Goal: Information Seeking & Learning: Find specific fact

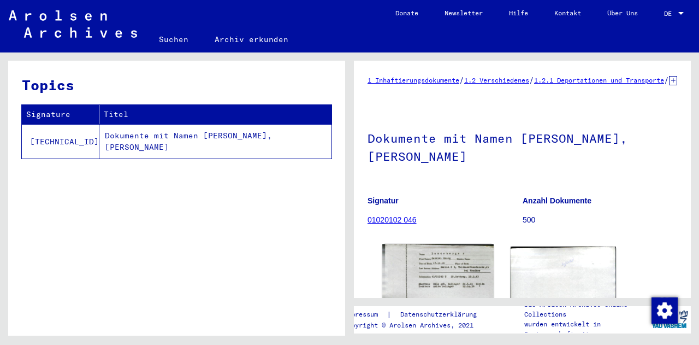
click at [420, 247] on img at bounding box center [437, 286] width 111 height 84
click at [450, 275] on img at bounding box center [437, 286] width 111 height 84
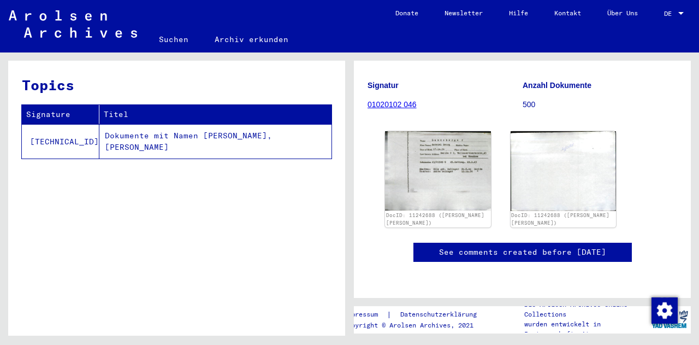
scroll to position [161, 0]
click at [423, 140] on img at bounding box center [437, 170] width 111 height 84
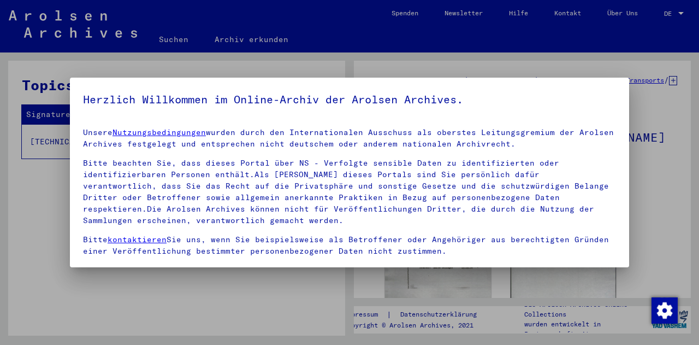
scroll to position [89, 0]
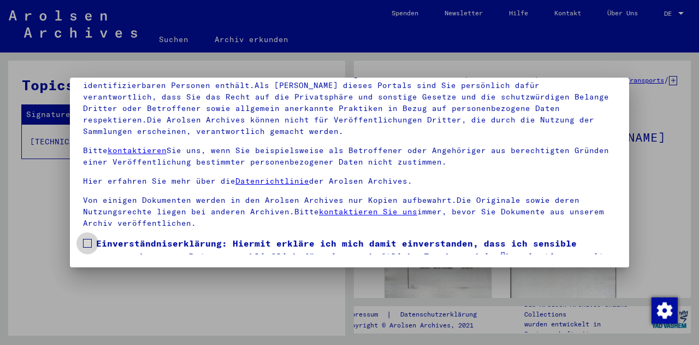
click at [85, 242] on span at bounding box center [87, 243] width 9 height 9
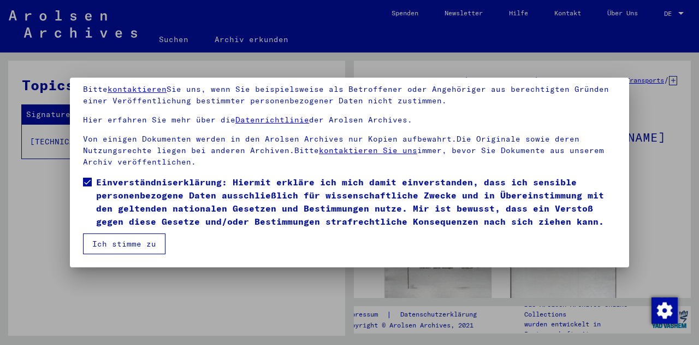
click at [102, 250] on button "Ich stimme zu" at bounding box center [124, 243] width 82 height 21
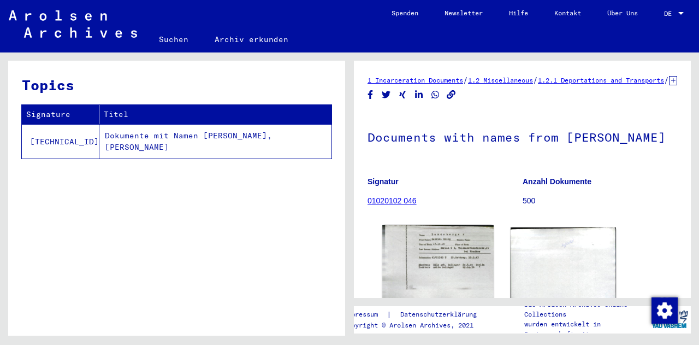
click at [432, 276] on img at bounding box center [437, 267] width 111 height 84
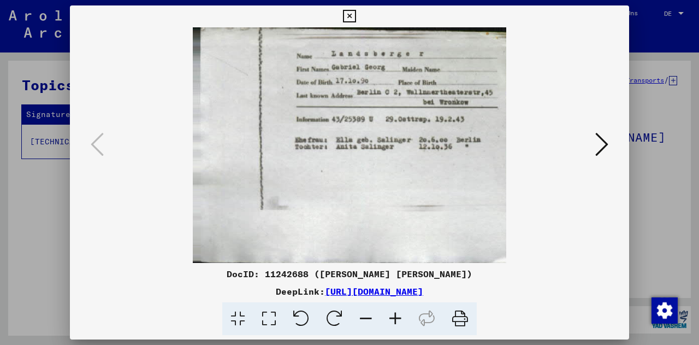
click at [461, 317] on icon at bounding box center [460, 318] width 33 height 33
click at [347, 15] on icon at bounding box center [349, 16] width 13 height 13
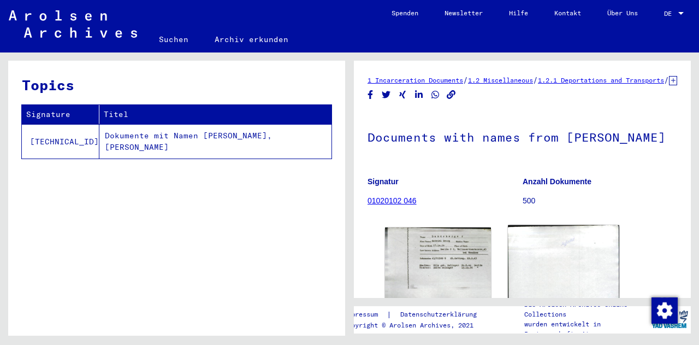
click at [547, 279] on img at bounding box center [563, 267] width 111 height 84
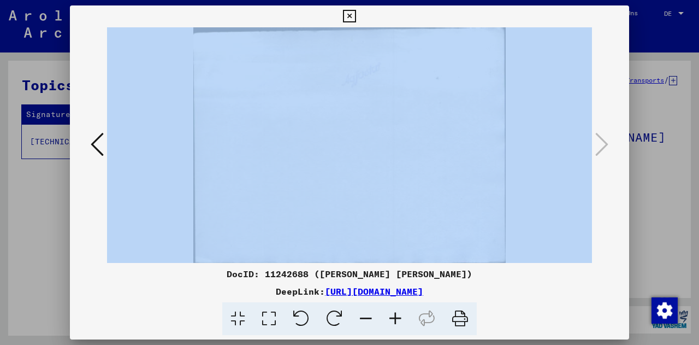
drag, startPoint x: 651, startPoint y: 171, endPoint x: 623, endPoint y: 148, distance: 36.5
click at [623, 148] on div "DocID: 11242688 ([PERSON_NAME] [PERSON_NAME]) DeepLink: [URL][DOMAIN_NAME]" at bounding box center [349, 172] width 699 height 345
click at [0, 190] on div at bounding box center [349, 172] width 699 height 345
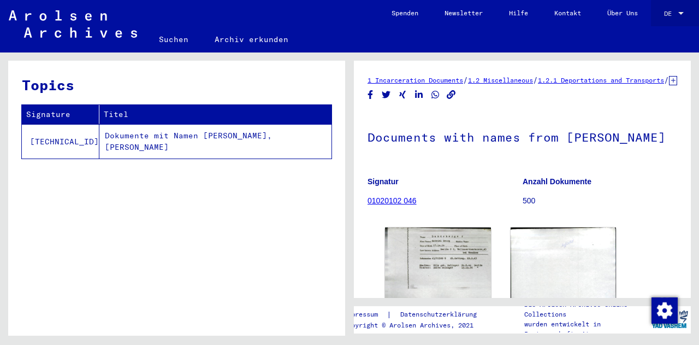
click at [675, 19] on div "DE DE" at bounding box center [675, 11] width 22 height 19
click at [667, 21] on span "English" at bounding box center [653, 19] width 27 height 8
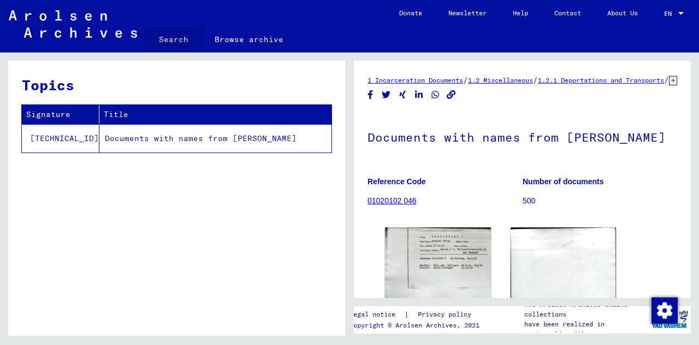
click at [184, 32] on link "Search" at bounding box center [174, 39] width 56 height 26
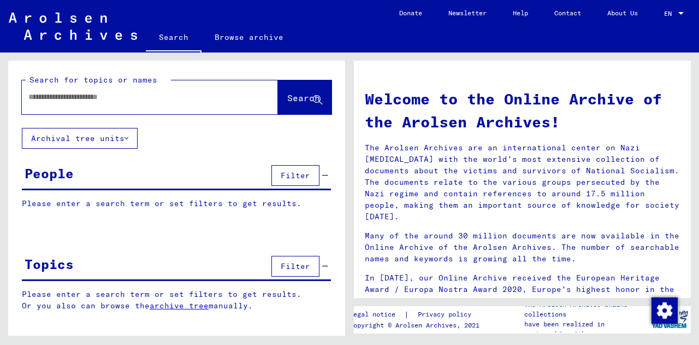
click at [174, 102] on input "text" at bounding box center [136, 96] width 217 height 11
type input "**********"
click at [297, 95] on span "Search" at bounding box center [303, 97] width 33 height 11
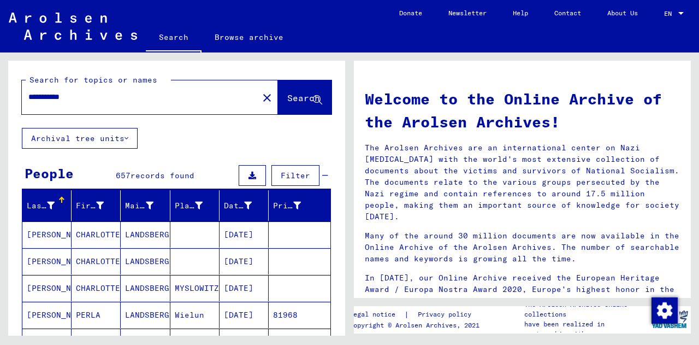
click at [296, 169] on button "Filter" at bounding box center [296, 175] width 48 height 21
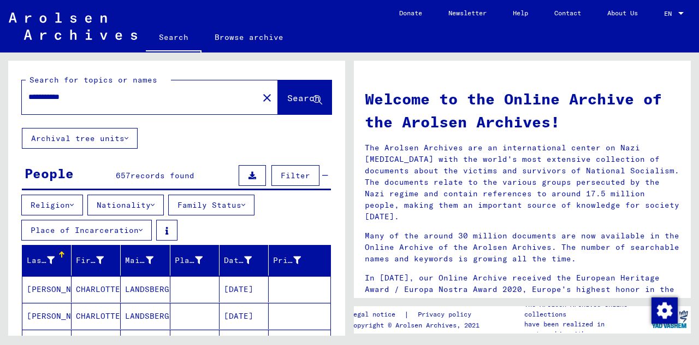
click at [62, 205] on button "Religion" at bounding box center [52, 204] width 62 height 21
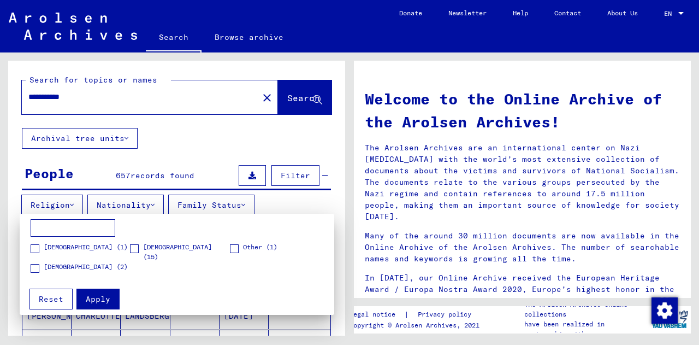
click at [62, 205] on div at bounding box center [349, 172] width 699 height 345
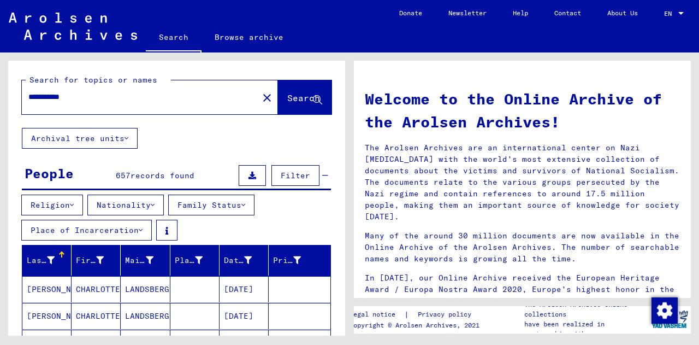
click at [50, 257] on icon at bounding box center [51, 260] width 8 height 8
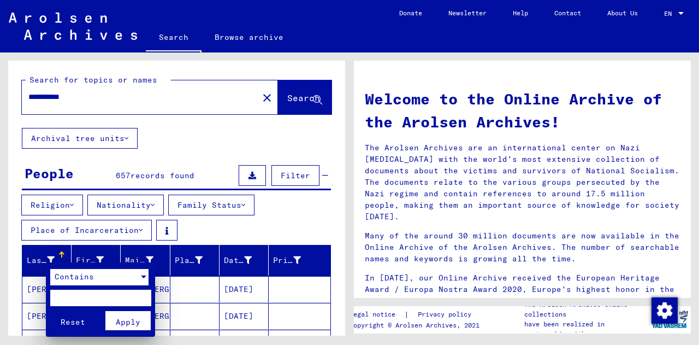
click at [76, 275] on span "Contains" at bounding box center [74, 277] width 39 height 10
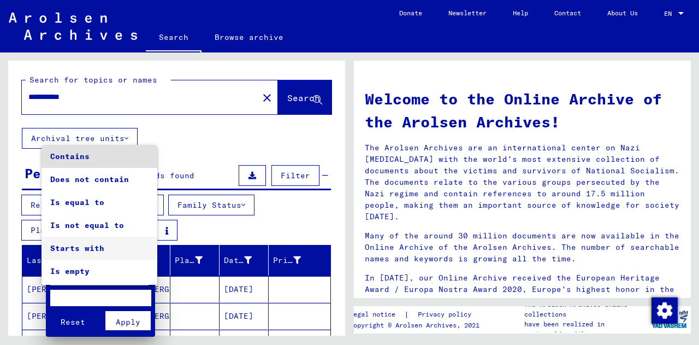
click at [97, 244] on span "Starts with" at bounding box center [99, 248] width 98 height 23
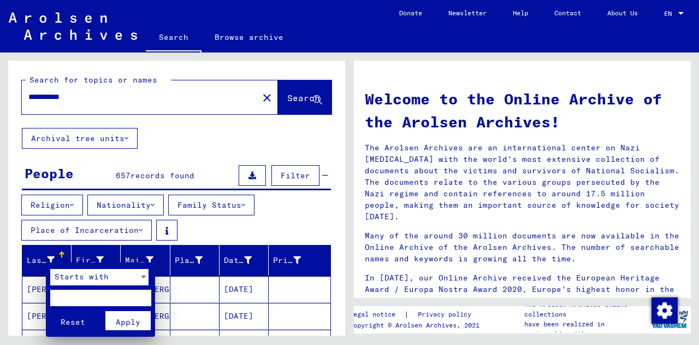
click at [80, 297] on input "text" at bounding box center [100, 298] width 101 height 16
type input "**"
click at [129, 320] on span "Apply" at bounding box center [128, 322] width 25 height 10
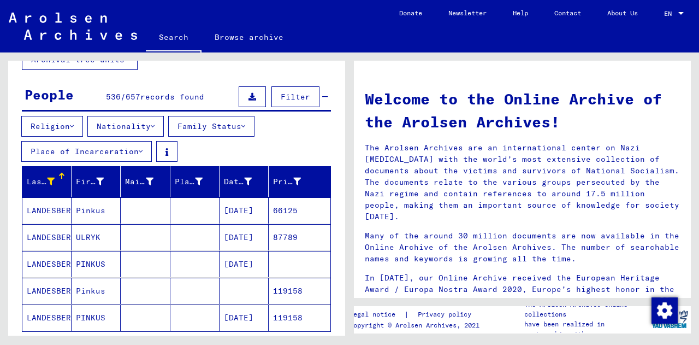
scroll to position [82, 0]
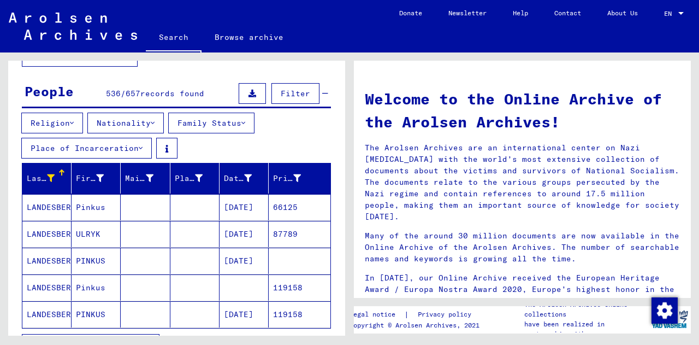
click at [63, 233] on mat-cell "LANDESBERGER" at bounding box center [46, 234] width 49 height 26
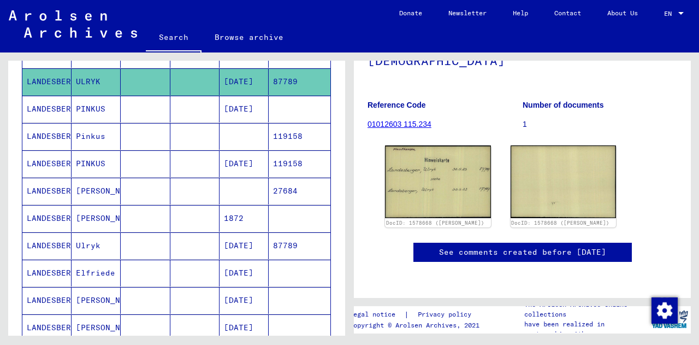
scroll to position [154, 0]
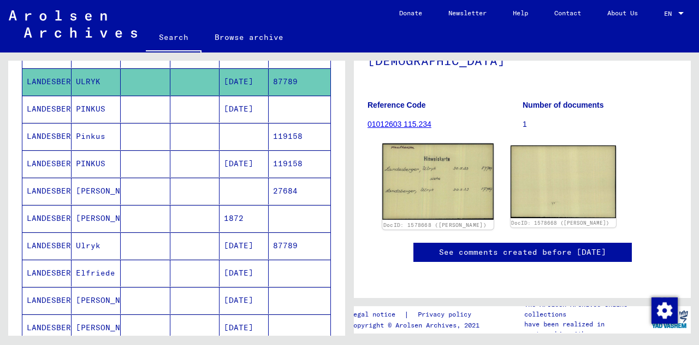
click at [410, 143] on img at bounding box center [437, 181] width 111 height 76
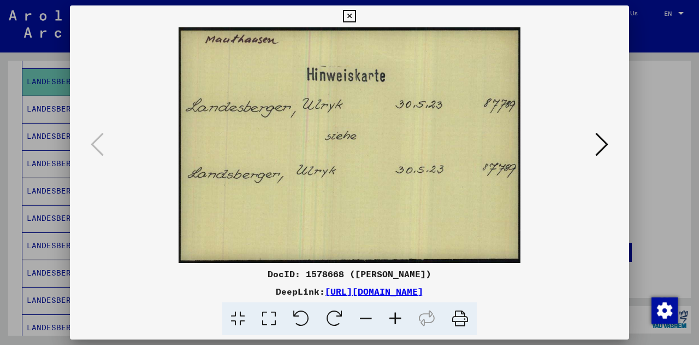
click at [651, 108] on div at bounding box center [349, 172] width 699 height 345
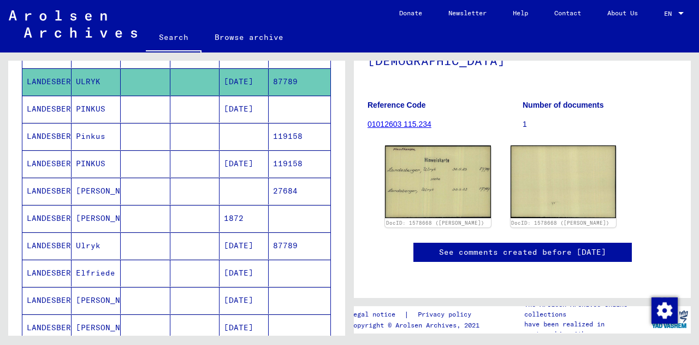
click at [100, 288] on mat-cell "[PERSON_NAME]" at bounding box center [96, 300] width 49 height 27
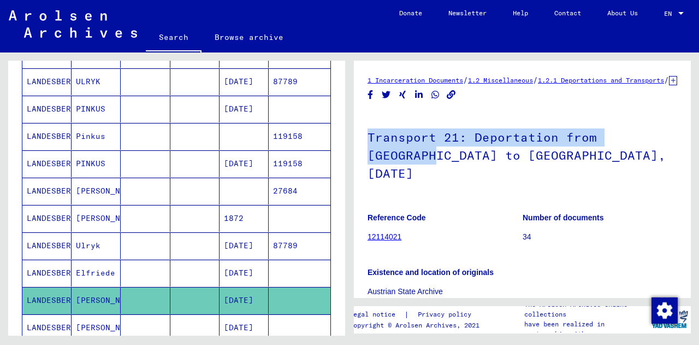
drag, startPoint x: 679, startPoint y: 112, endPoint x: 684, endPoint y: 126, distance: 14.7
click at [684, 126] on div "1 Incarceration Documents / 1.2 Miscellaneous / 1.2.1 Deportations and Transpor…" at bounding box center [522, 179] width 337 height 237
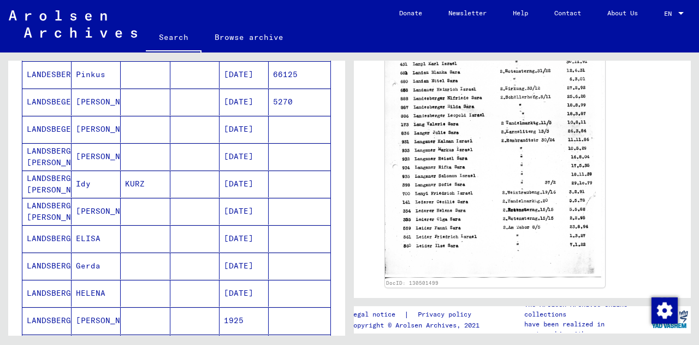
scroll to position [504, 0]
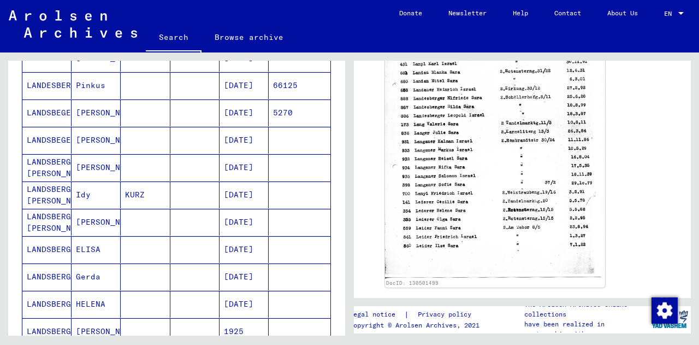
click at [50, 184] on mat-cell "LANDSBERG [PERSON_NAME]" at bounding box center [46, 194] width 49 height 27
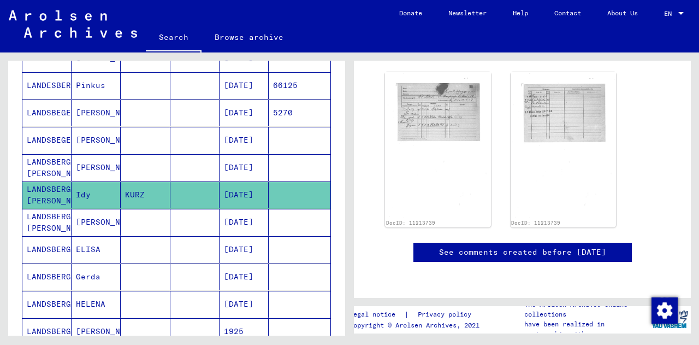
scroll to position [160, 0]
click at [51, 243] on mat-cell "LANDSBERGER" at bounding box center [46, 249] width 49 height 27
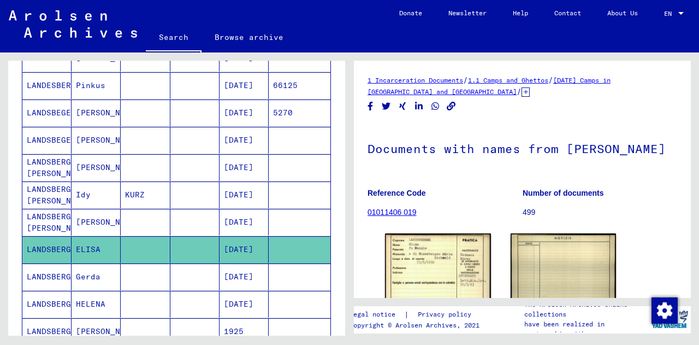
click at [61, 267] on mat-cell "LANDSBERGER" at bounding box center [46, 276] width 49 height 27
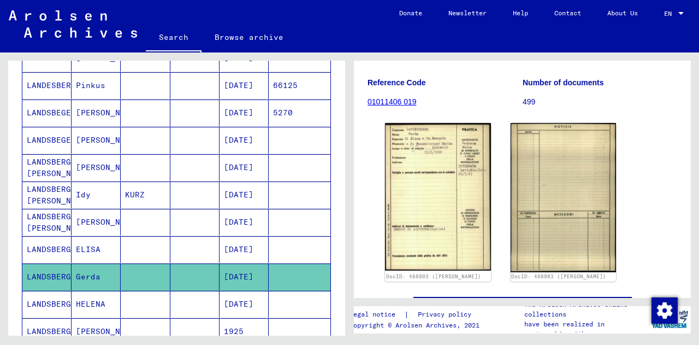
scroll to position [111, 0]
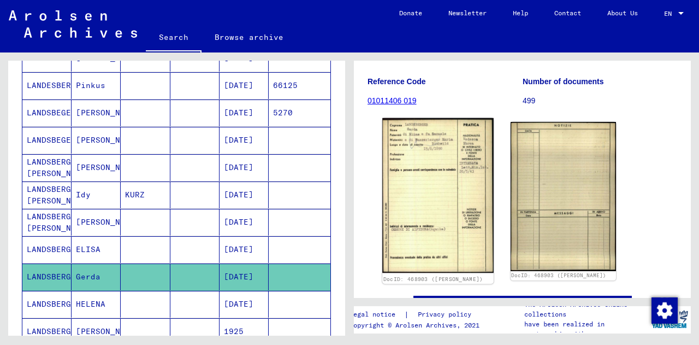
click at [453, 214] on img at bounding box center [437, 195] width 111 height 155
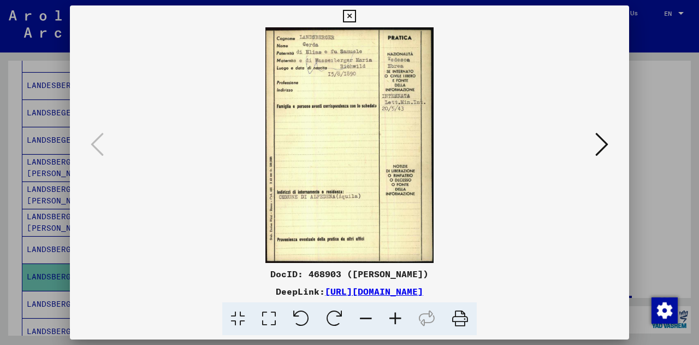
click at [9, 233] on div at bounding box center [349, 172] width 699 height 345
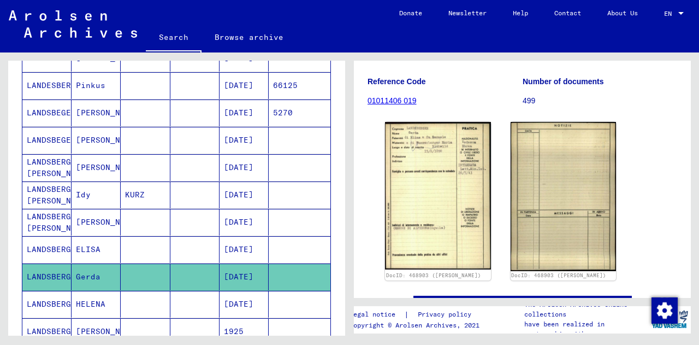
click at [58, 244] on mat-cell "LANDSBERGER" at bounding box center [46, 249] width 49 height 27
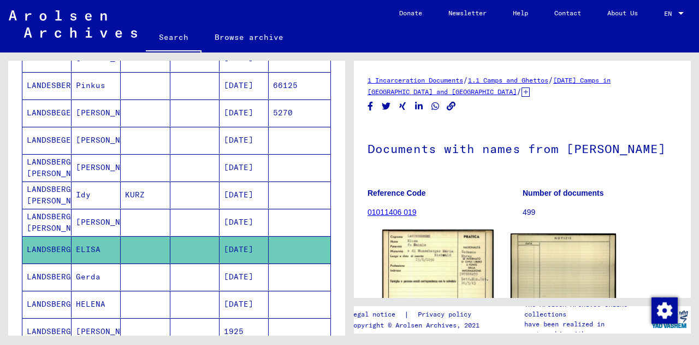
click at [401, 262] on img at bounding box center [437, 305] width 111 height 153
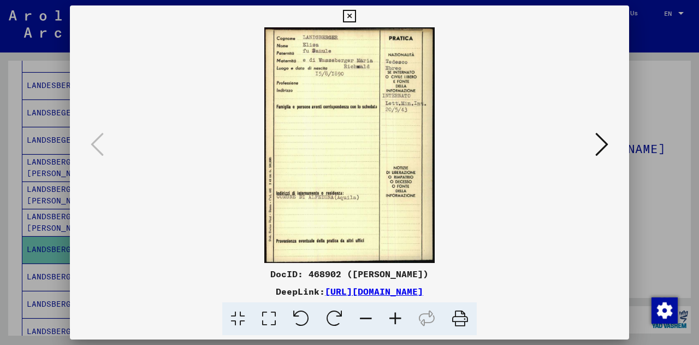
click at [611, 149] on button at bounding box center [602, 144] width 20 height 31
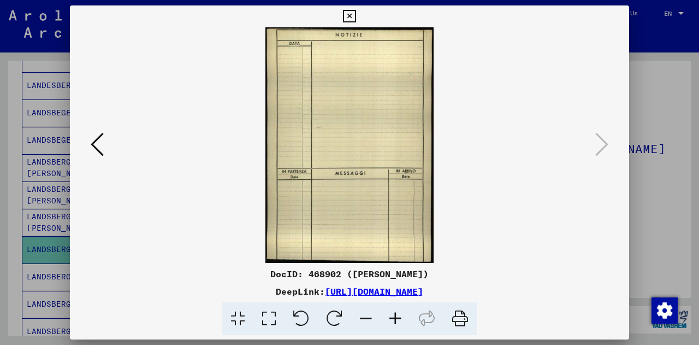
click at [658, 159] on div at bounding box center [349, 172] width 699 height 345
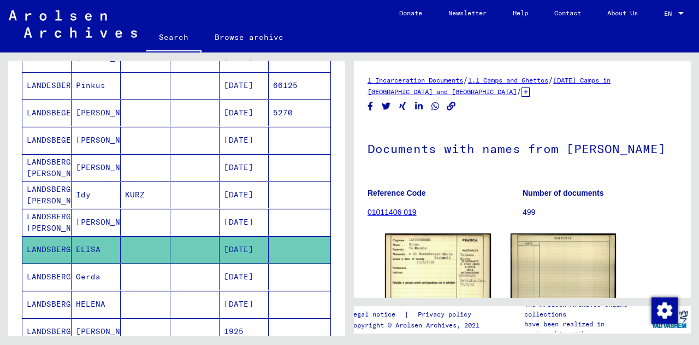
click at [113, 217] on mat-cell "[PERSON_NAME]" at bounding box center [96, 222] width 49 height 27
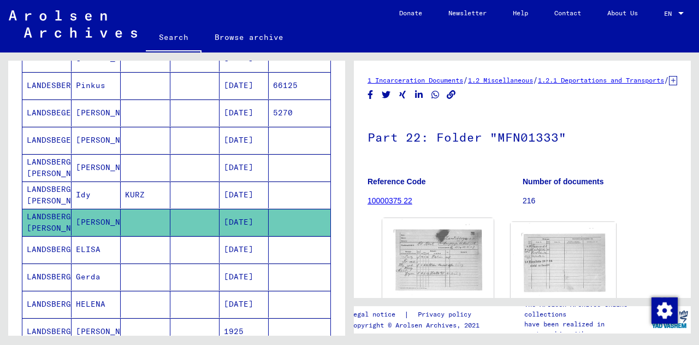
click at [403, 262] on img at bounding box center [437, 295] width 111 height 154
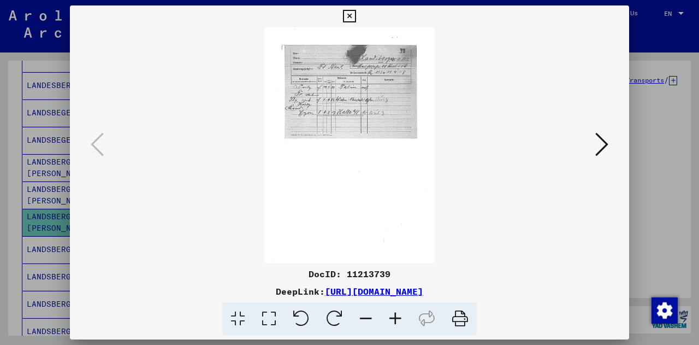
click at [396, 313] on icon at bounding box center [396, 318] width 30 height 33
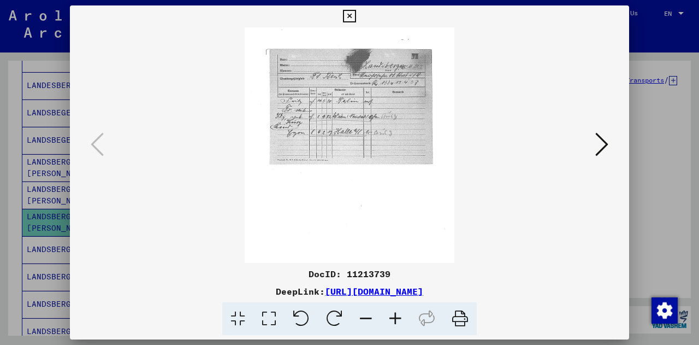
click at [396, 313] on icon at bounding box center [396, 318] width 30 height 33
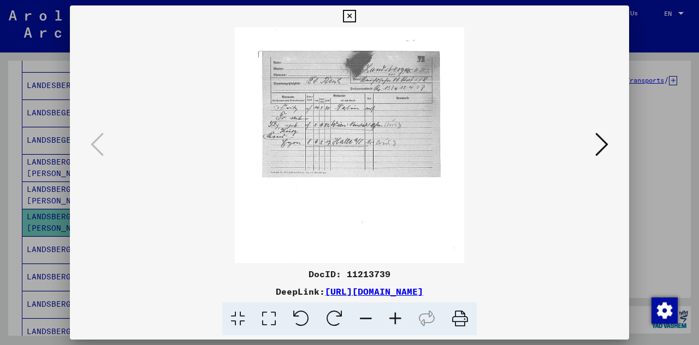
click at [396, 313] on icon at bounding box center [396, 318] width 30 height 33
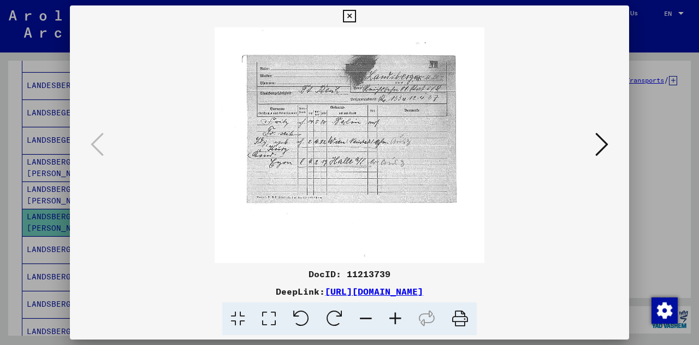
click at [396, 313] on icon at bounding box center [396, 318] width 30 height 33
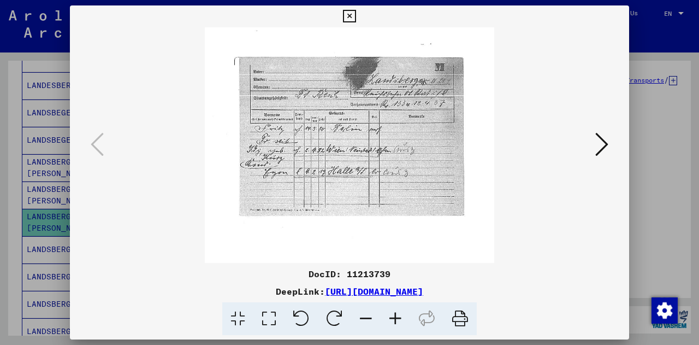
click at [396, 313] on icon at bounding box center [396, 318] width 30 height 33
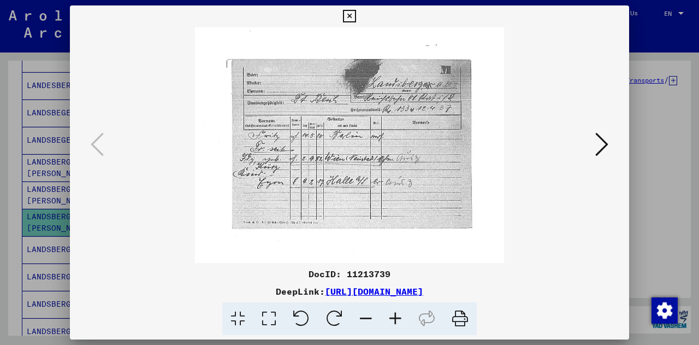
click at [396, 313] on icon at bounding box center [396, 318] width 30 height 33
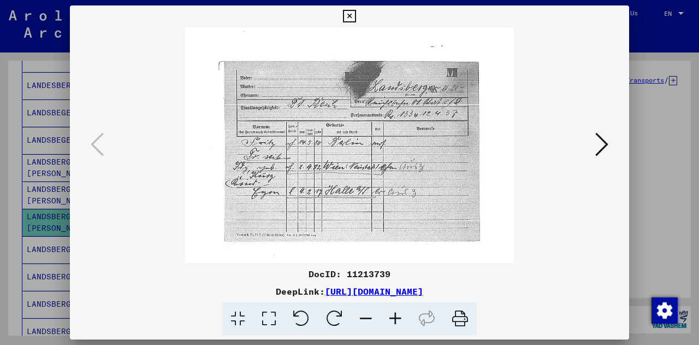
click at [396, 313] on icon at bounding box center [396, 318] width 30 height 33
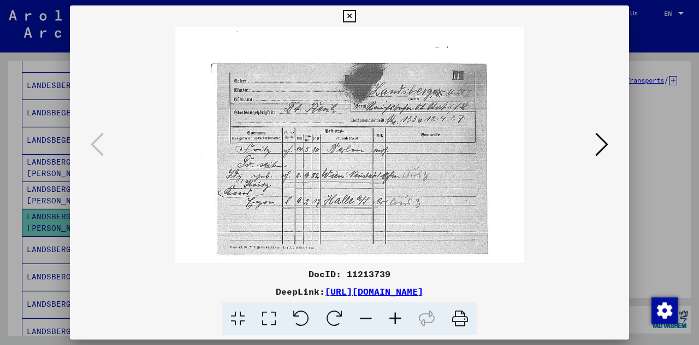
click at [396, 313] on icon at bounding box center [396, 318] width 30 height 33
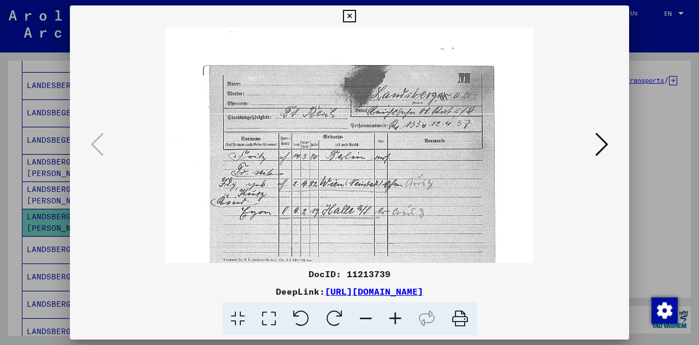
click at [396, 313] on icon at bounding box center [396, 318] width 30 height 33
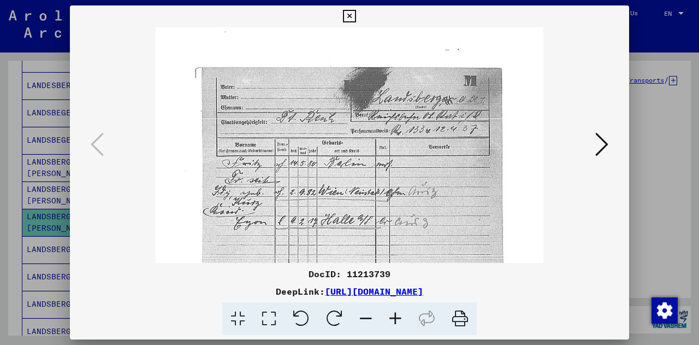
click at [396, 313] on icon at bounding box center [396, 318] width 30 height 33
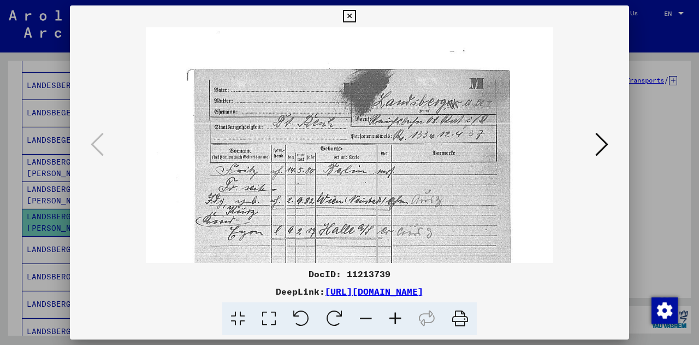
click at [396, 313] on icon at bounding box center [396, 318] width 30 height 33
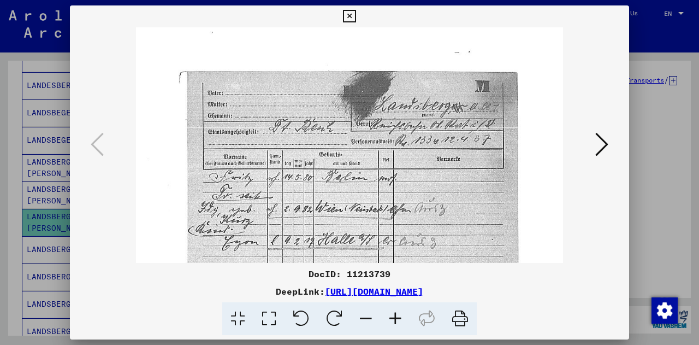
click at [396, 313] on icon at bounding box center [396, 318] width 30 height 33
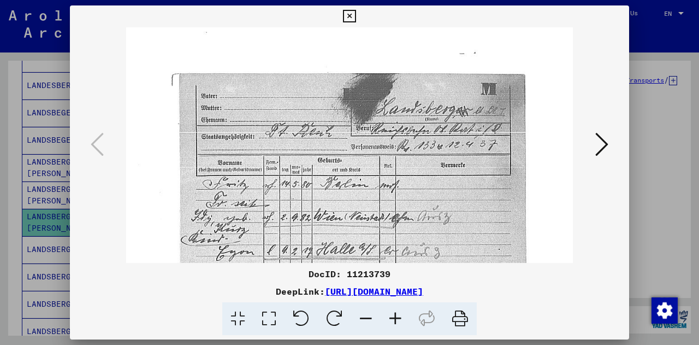
click at [396, 313] on icon at bounding box center [396, 318] width 30 height 33
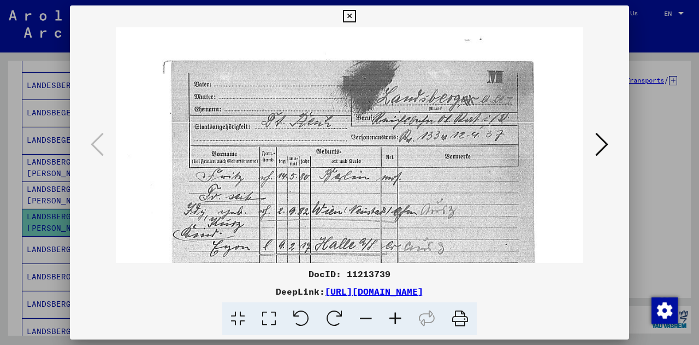
scroll to position [17, 0]
drag, startPoint x: 369, startPoint y: 213, endPoint x: 369, endPoint y: 202, distance: 10.9
click at [369, 202] on img at bounding box center [349, 333] width 467 height 645
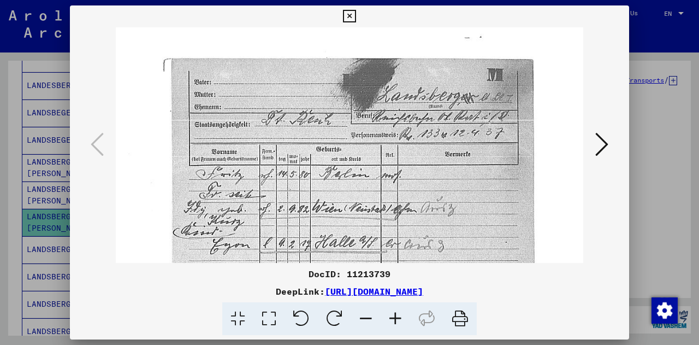
click at [367, 200] on img at bounding box center [349, 332] width 467 height 645
click at [596, 143] on icon at bounding box center [601, 144] width 13 height 26
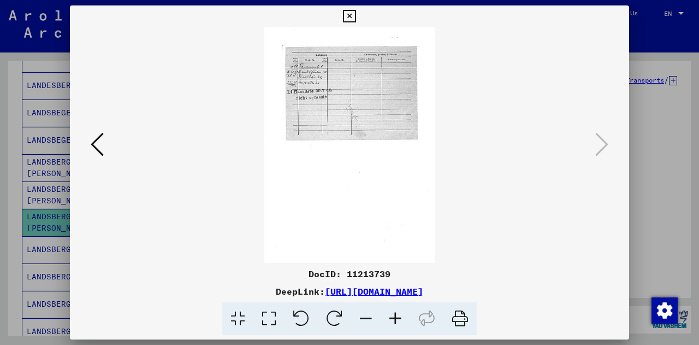
scroll to position [0, 0]
click at [390, 321] on icon at bounding box center [396, 318] width 30 height 33
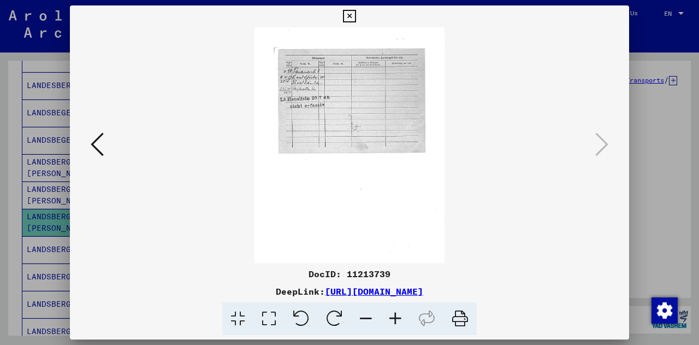
click at [390, 321] on icon at bounding box center [396, 318] width 30 height 33
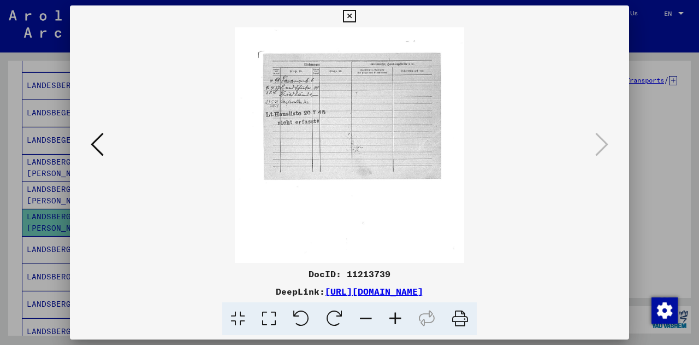
click at [390, 321] on icon at bounding box center [396, 318] width 30 height 33
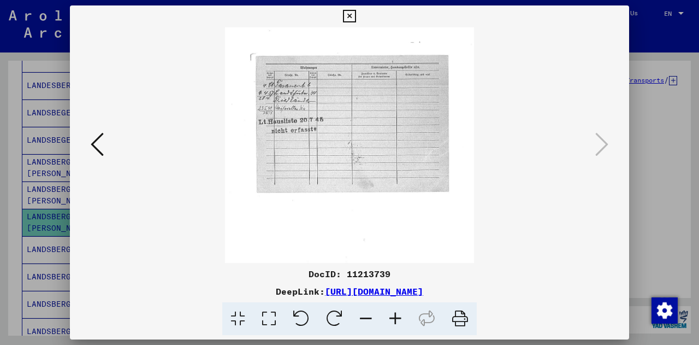
click at [390, 321] on icon at bounding box center [396, 318] width 30 height 33
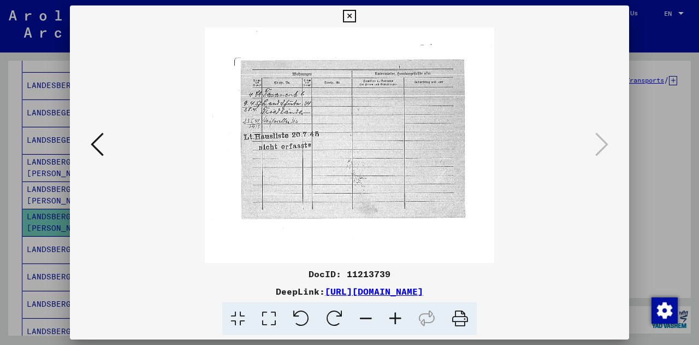
click at [390, 321] on icon at bounding box center [396, 318] width 30 height 33
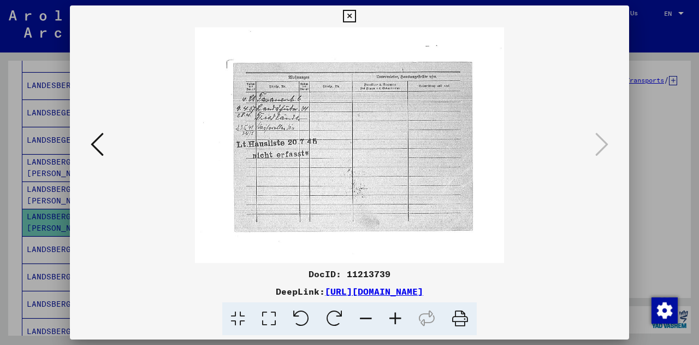
click at [390, 321] on icon at bounding box center [396, 318] width 30 height 33
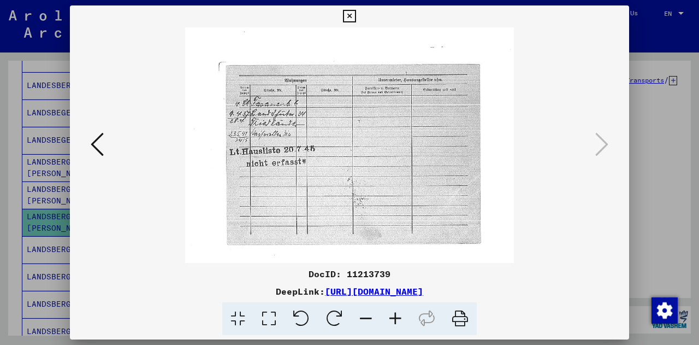
click at [390, 321] on icon at bounding box center [396, 318] width 30 height 33
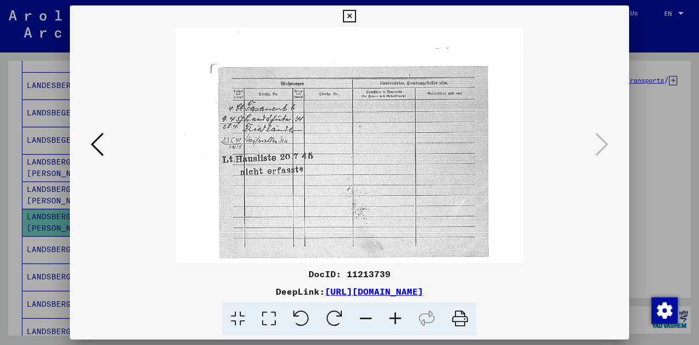
click at [390, 321] on icon at bounding box center [396, 318] width 30 height 33
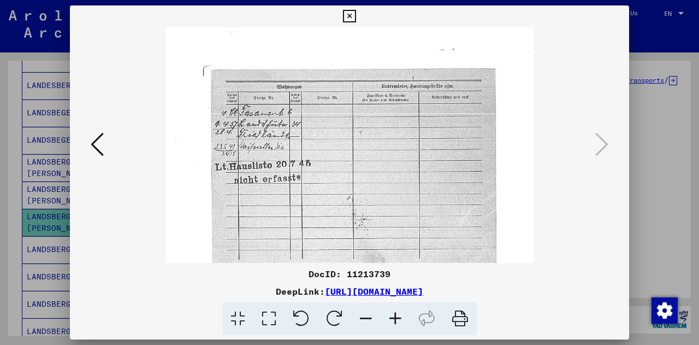
click at [390, 321] on icon at bounding box center [396, 318] width 30 height 33
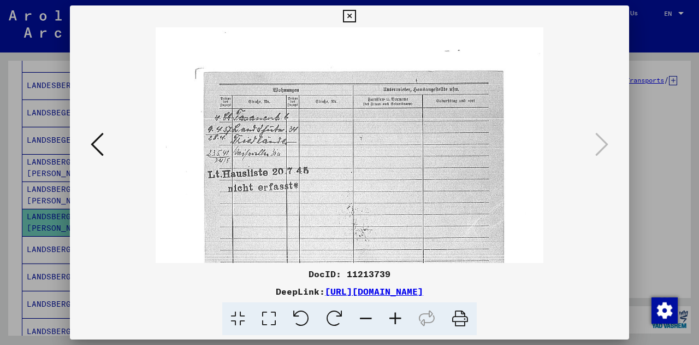
click at [616, 147] on div at bounding box center [349, 144] width 559 height 235
click at [349, 15] on icon at bounding box center [349, 16] width 13 height 13
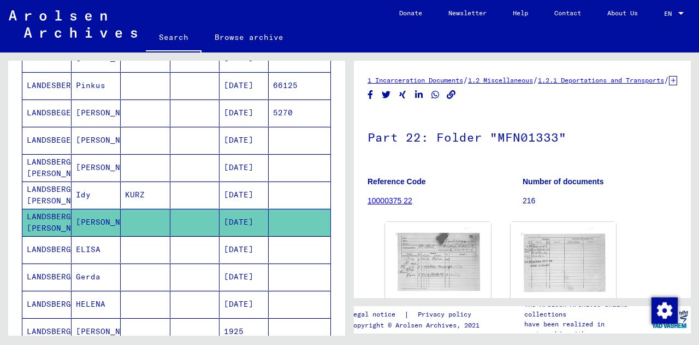
click at [110, 190] on mat-cell "Idy" at bounding box center [96, 194] width 49 height 27
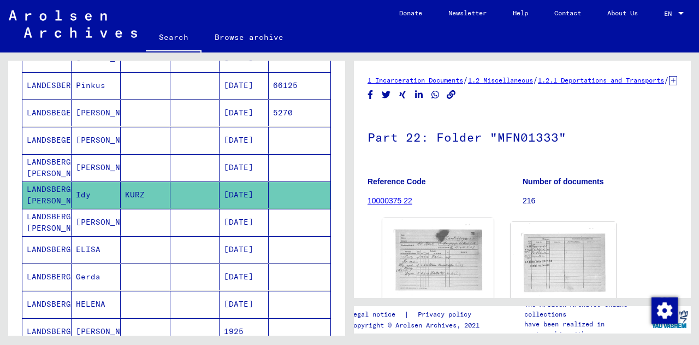
click at [447, 272] on img at bounding box center [437, 295] width 111 height 154
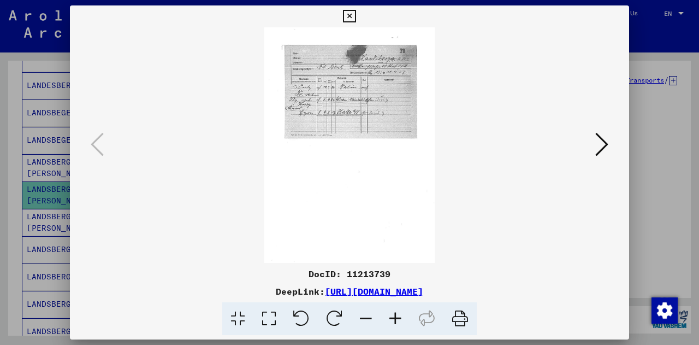
click at [639, 130] on div at bounding box center [349, 172] width 699 height 345
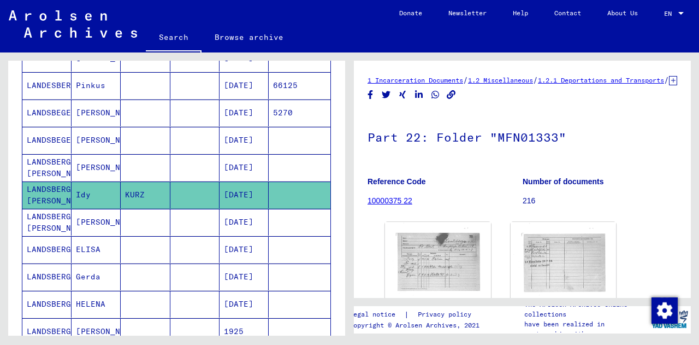
click at [122, 146] on mat-cell at bounding box center [145, 140] width 49 height 27
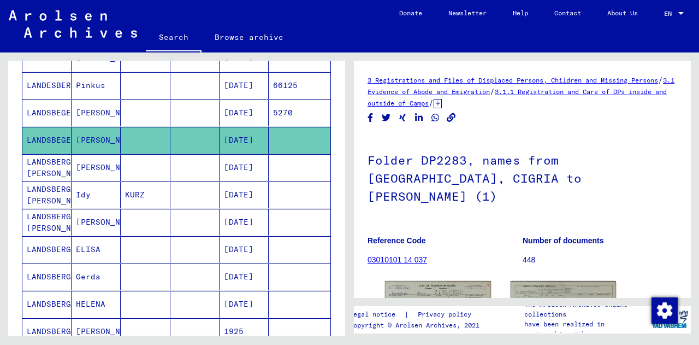
click at [87, 162] on mat-cell "[PERSON_NAME]" at bounding box center [96, 167] width 49 height 27
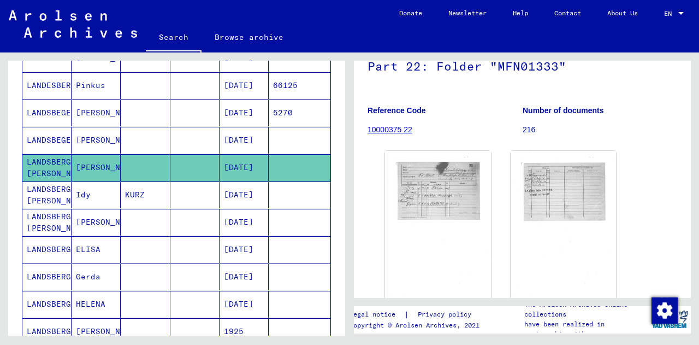
scroll to position [75, 0]
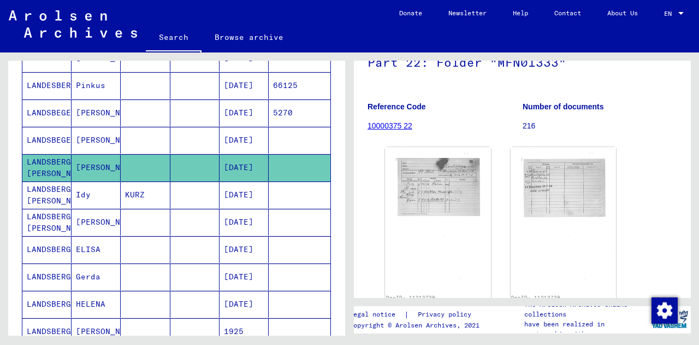
click at [82, 298] on mat-cell "HELENA" at bounding box center [96, 304] width 49 height 27
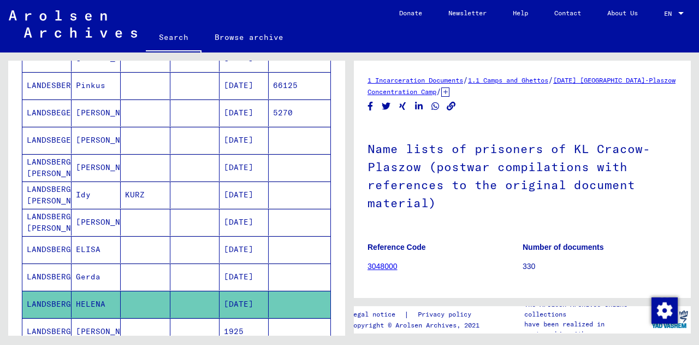
click at [429, 202] on h1 "Name lists of prisoners of KL Cracow-Plaszow (postwar compilations with referen…" at bounding box center [523, 174] width 310 height 102
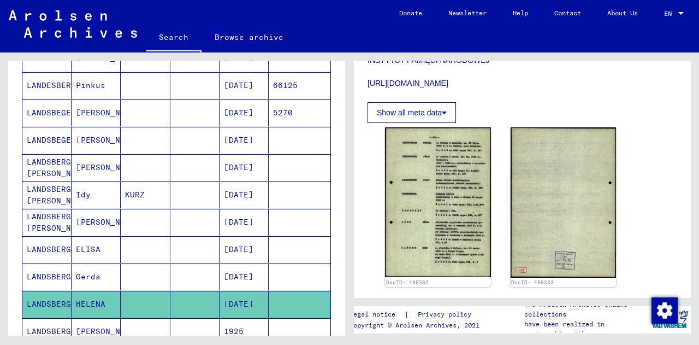
scroll to position [428, 0]
